Goal: Communication & Community: Connect with others

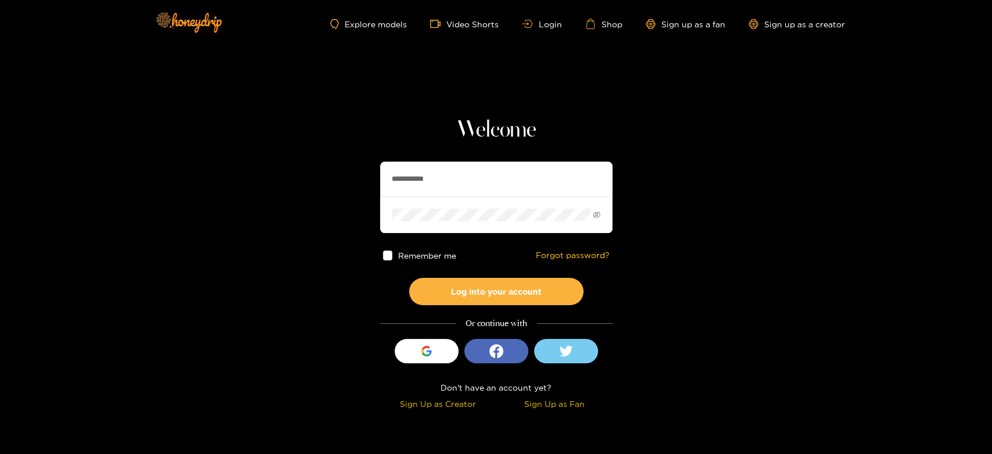
drag, startPoint x: 457, startPoint y: 170, endPoint x: 336, endPoint y: 178, distance: 121.2
click at [337, 178] on section "**********" at bounding box center [496, 206] width 992 height 413
paste input "text"
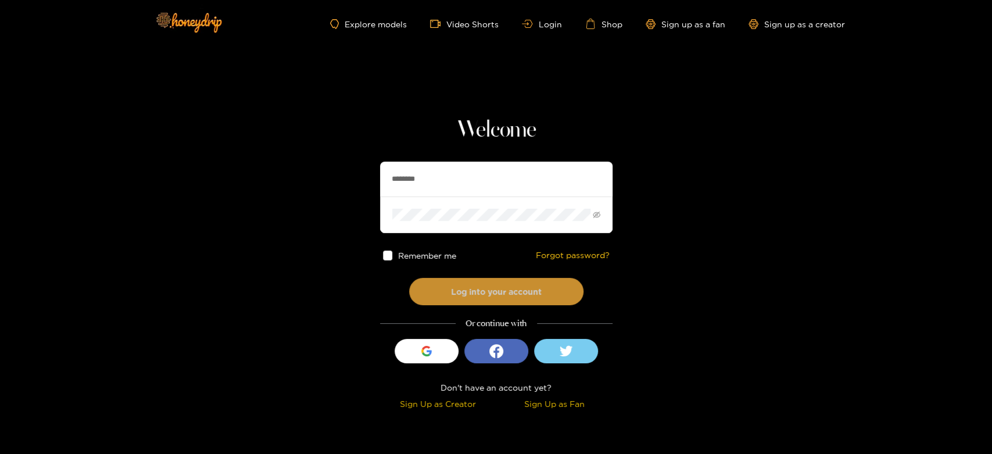
type input "********"
click at [447, 294] on button "Log into your account" at bounding box center [496, 291] width 174 height 27
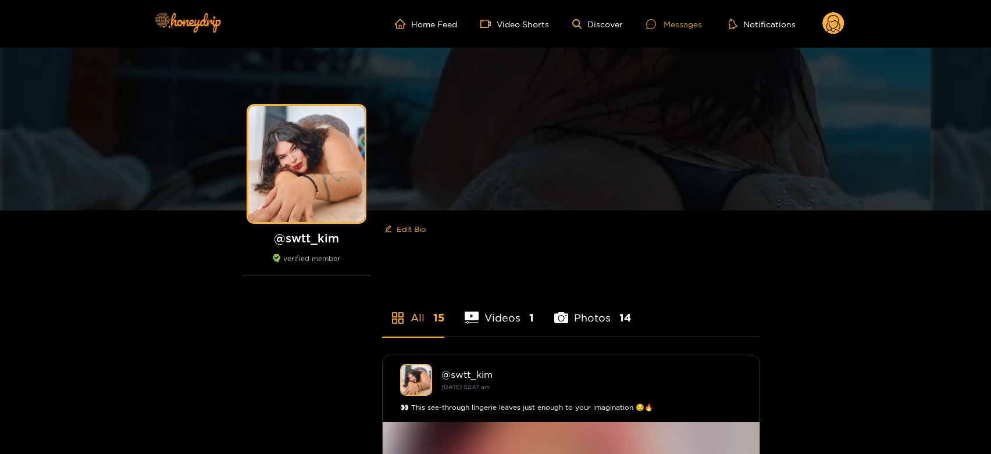
click at [686, 22] on div "Messages" at bounding box center [674, 23] width 56 height 13
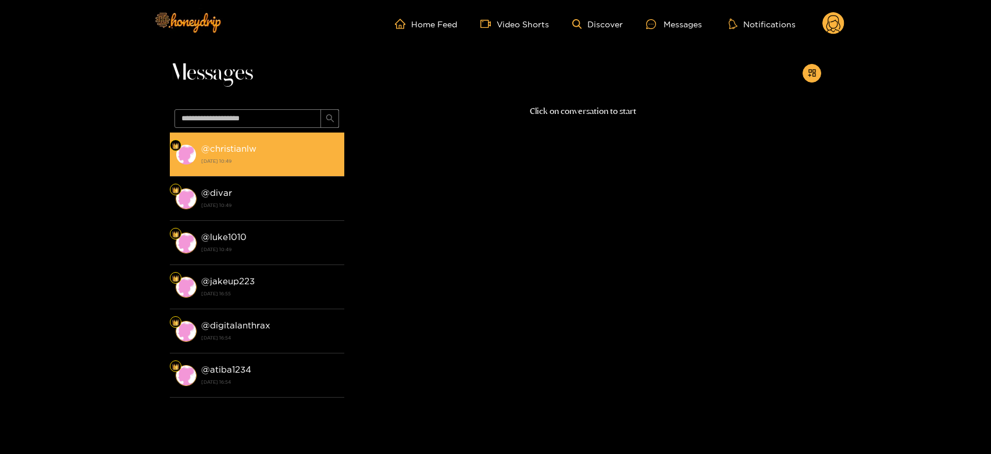
click at [273, 157] on strong "[DATE] 10:49" at bounding box center [269, 161] width 137 height 10
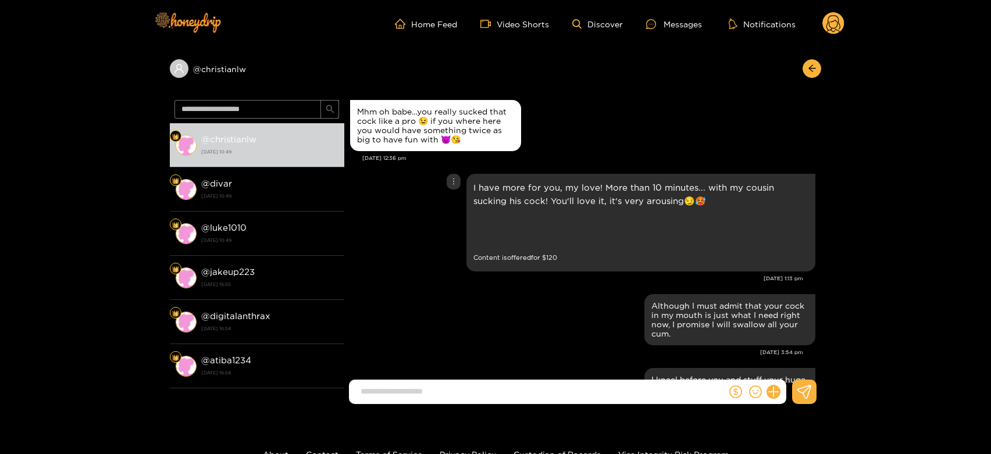
scroll to position [1986, 0]
click at [489, 227] on img at bounding box center [487, 229] width 29 height 29
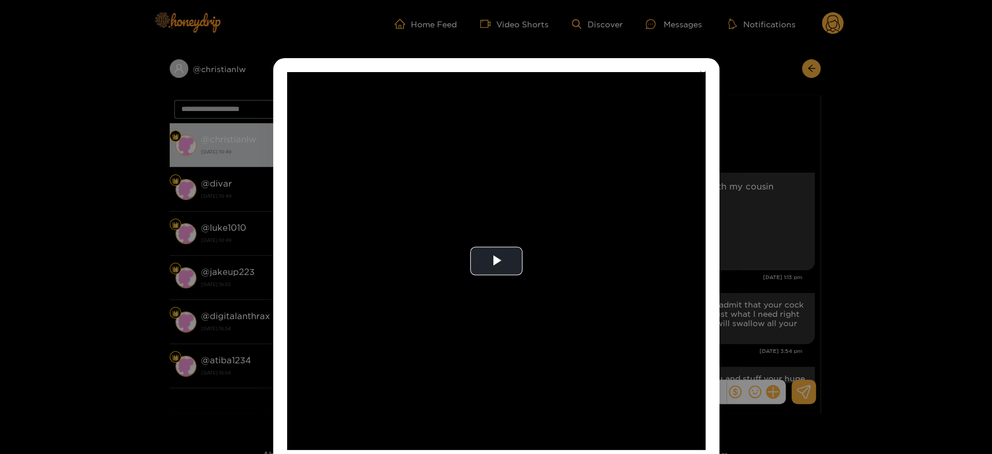
click at [489, 227] on video "Video Player" at bounding box center [496, 261] width 419 height 378
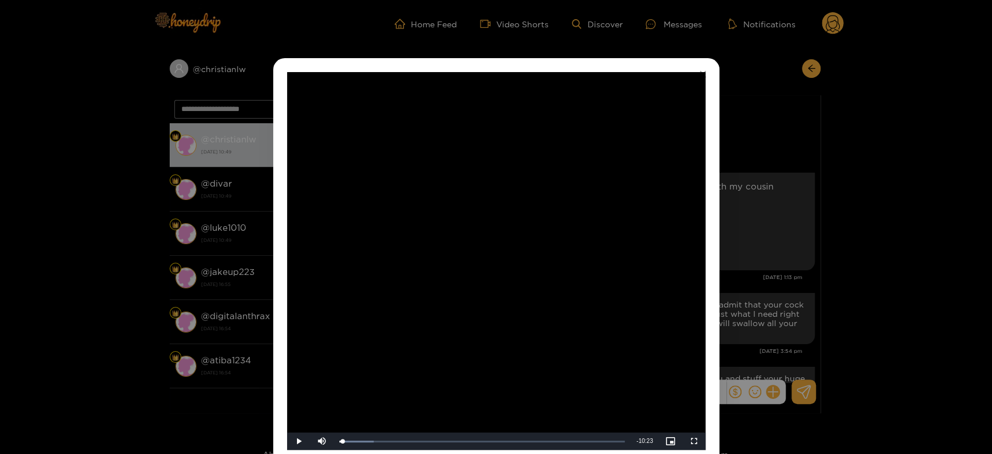
click at [774, 199] on div "**********" at bounding box center [496, 227] width 992 height 454
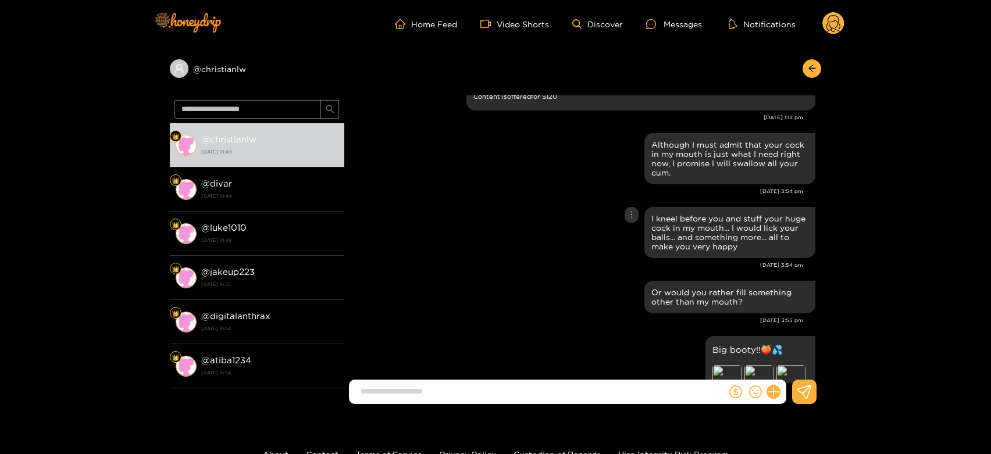
scroll to position [2091, 0]
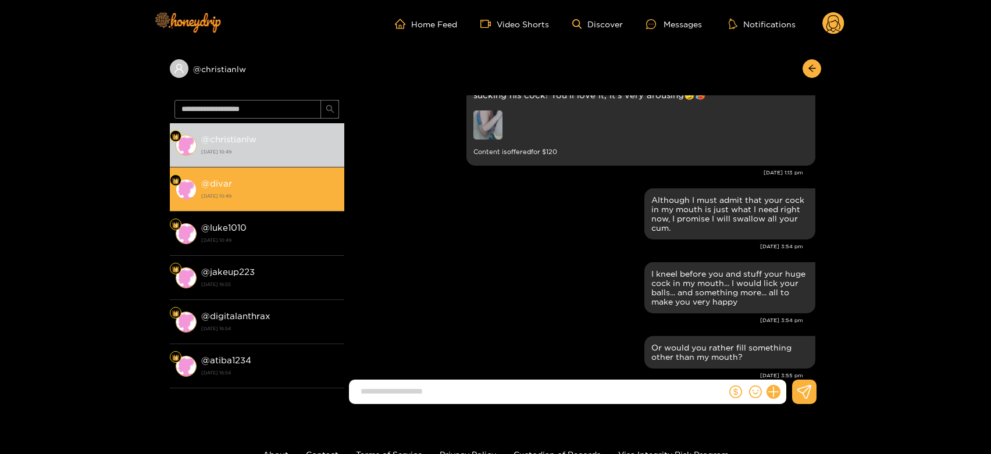
click at [268, 192] on strong "[DATE] 10:49" at bounding box center [269, 196] width 137 height 10
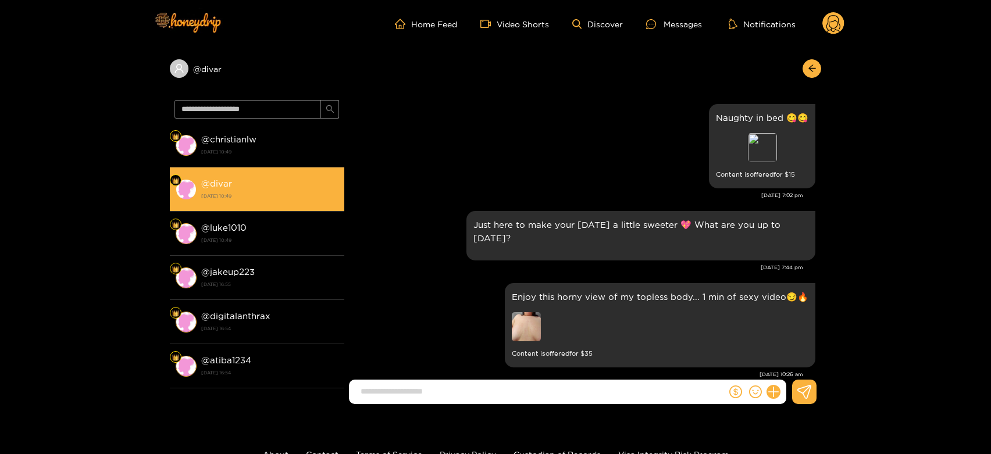
scroll to position [2358, 0]
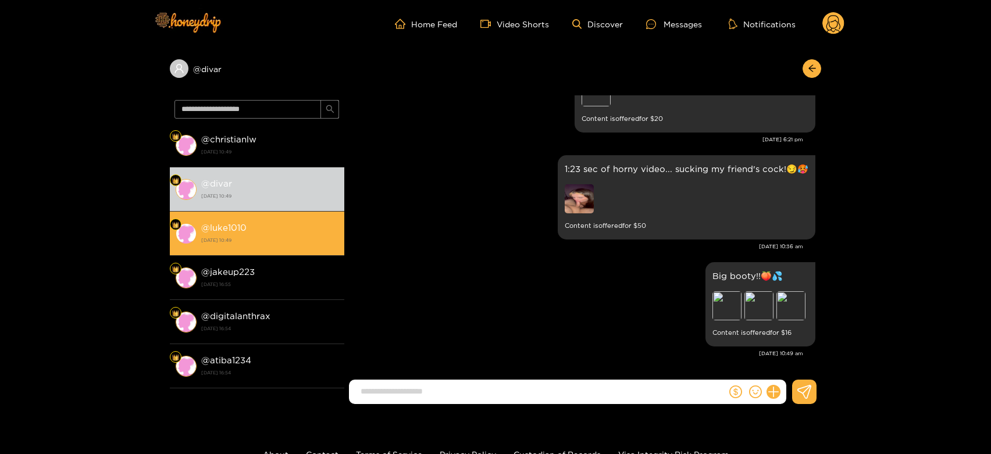
click at [288, 245] on div "@ luke1010 [DATE] 10:49" at bounding box center [269, 233] width 137 height 26
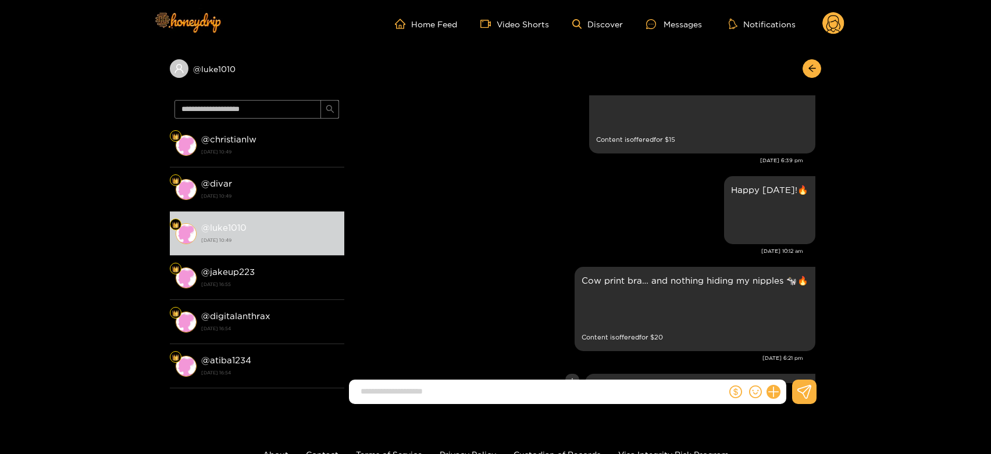
scroll to position [1954, 0]
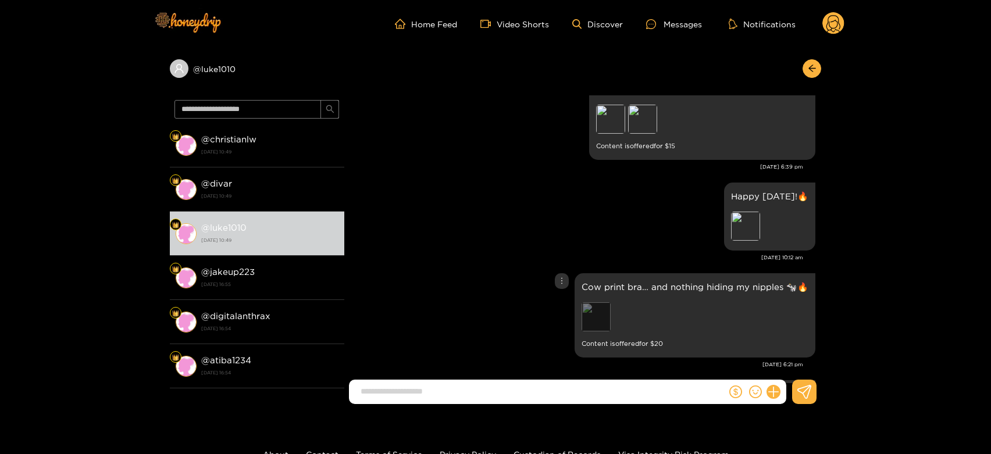
click at [593, 325] on div "Preview" at bounding box center [595, 316] width 29 height 29
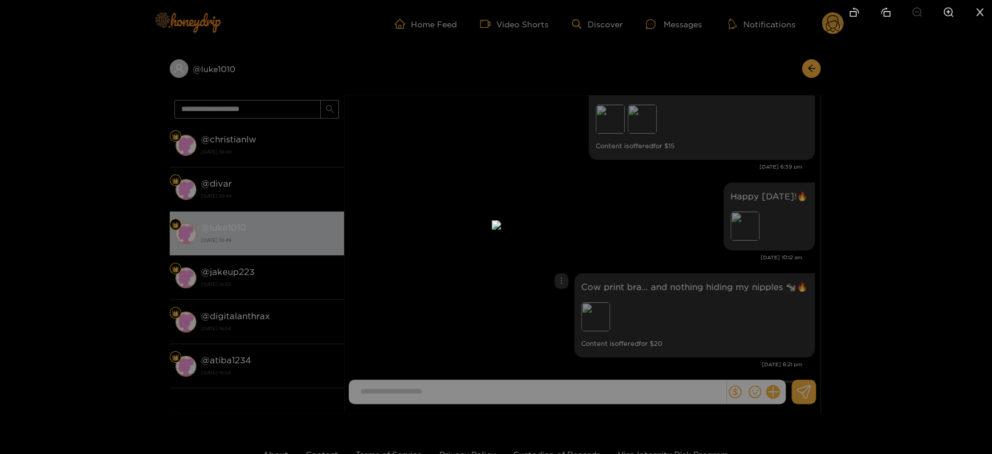
click at [727, 309] on div at bounding box center [496, 227] width 992 height 454
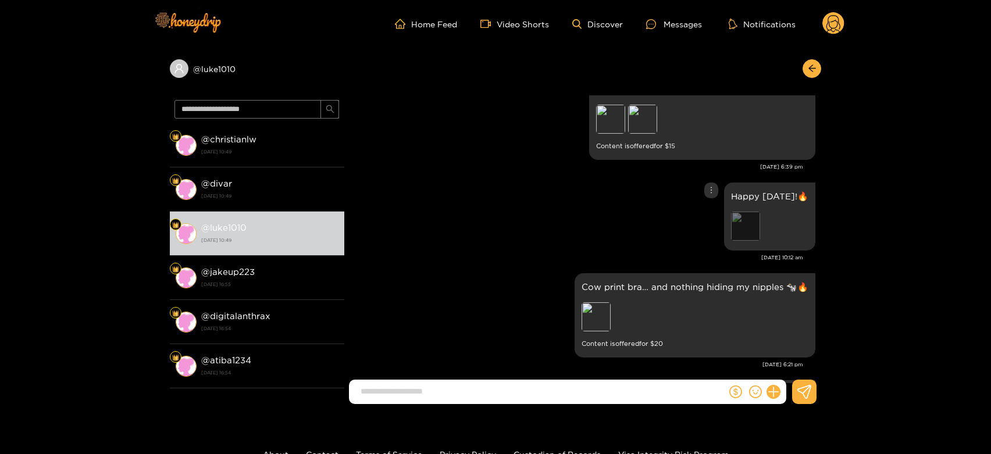
click at [748, 227] on div "Preview" at bounding box center [745, 226] width 29 height 29
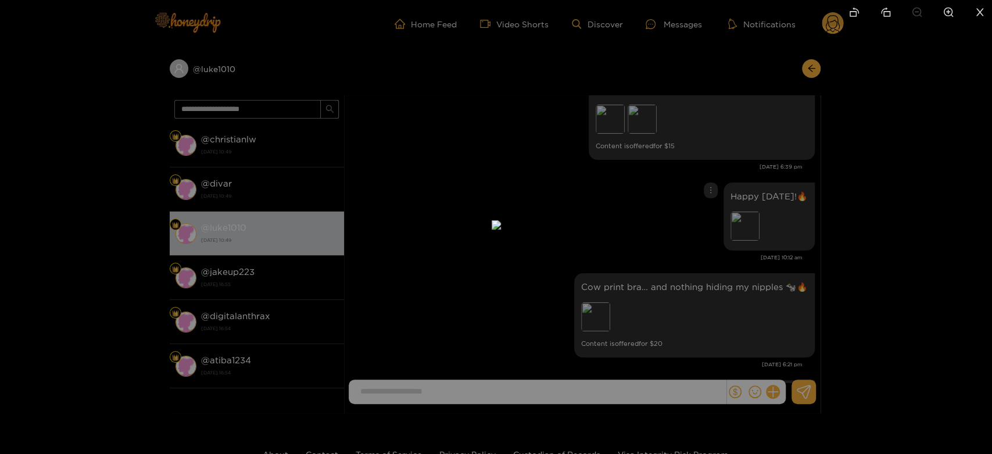
click at [789, 269] on div at bounding box center [496, 227] width 992 height 454
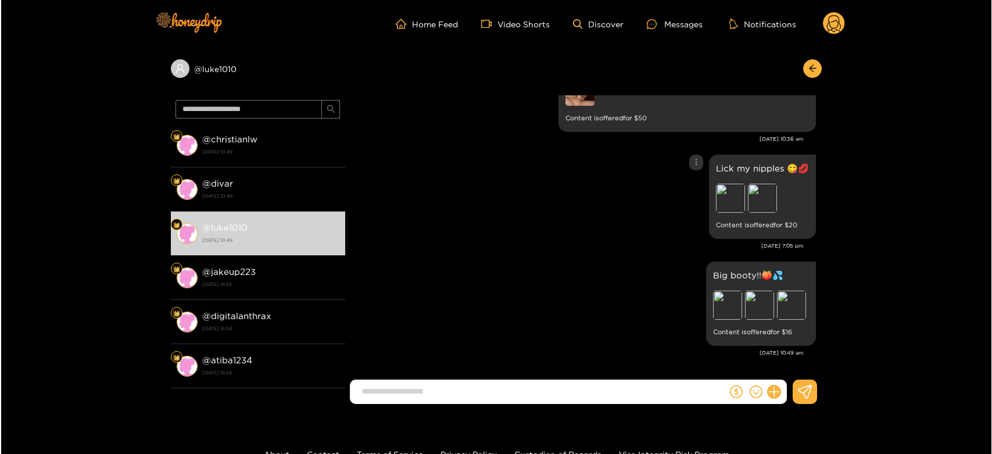
scroll to position [2406, 0]
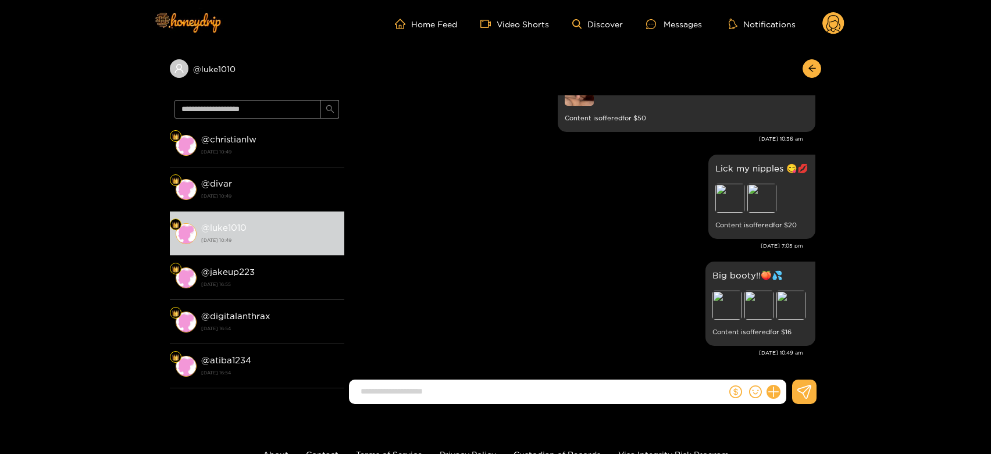
click at [838, 23] on icon at bounding box center [833, 25] width 14 height 20
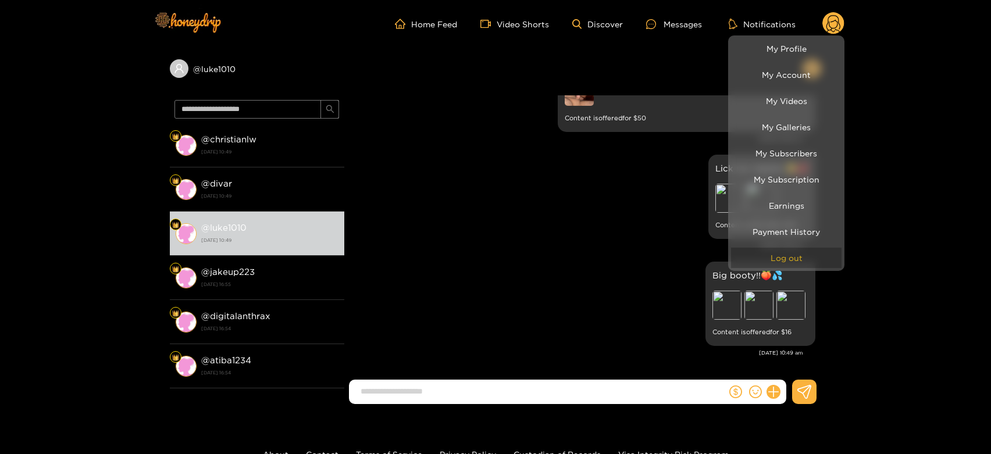
click at [784, 263] on button "Log out" at bounding box center [786, 258] width 110 height 20
